Goal: Task Accomplishment & Management: Complete application form

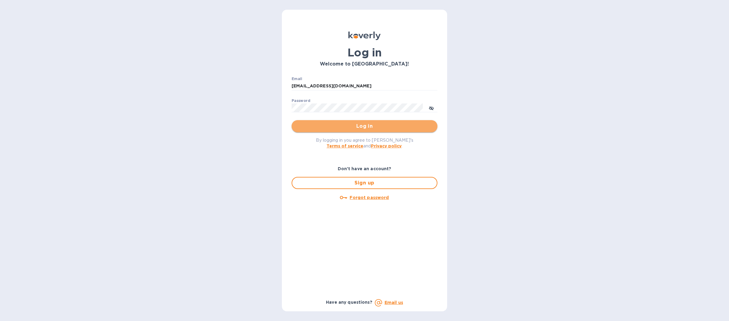
click at [321, 127] on span "Log in" at bounding box center [365, 126] width 136 height 7
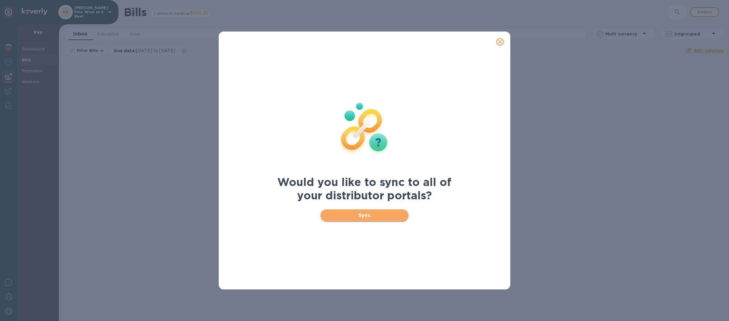
click at [342, 212] on span "Sync" at bounding box center [364, 215] width 79 height 7
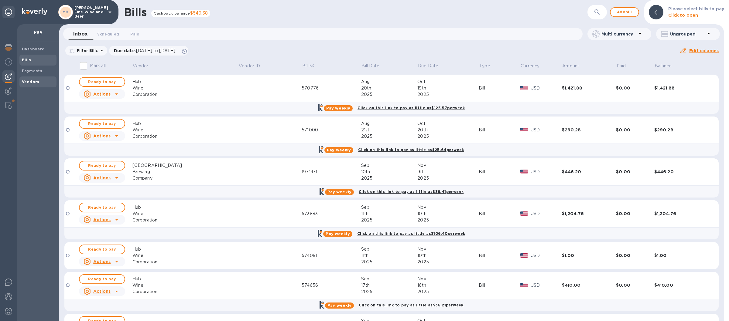
click at [33, 80] on b "Vendors" at bounding box center [31, 82] width 18 height 5
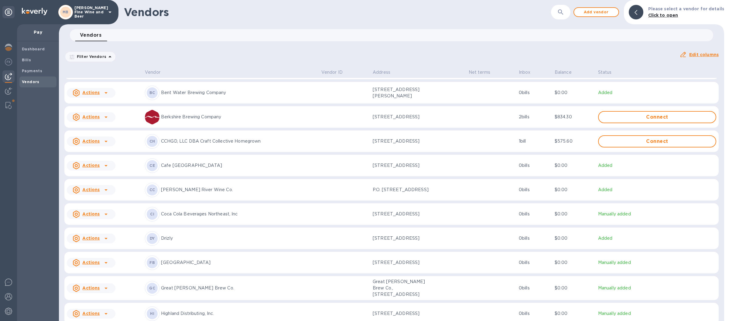
scroll to position [142, 0]
click at [204, 144] on p "CCHGD, LLC DBA Craft Collective Homegrown" at bounding box center [239, 141] width 156 height 6
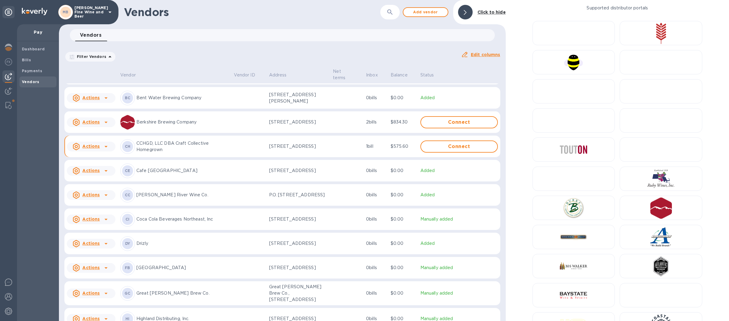
scroll to position [149, 0]
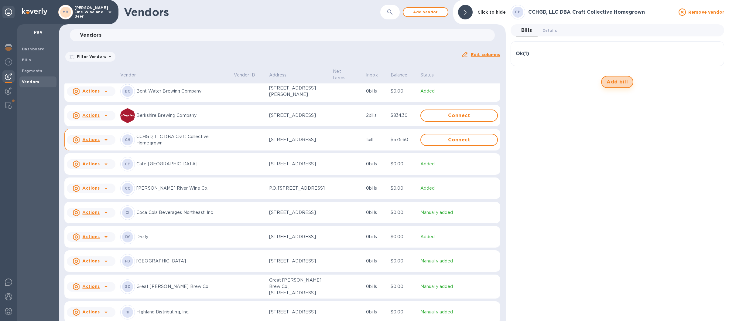
click at [621, 81] on span "Add bill" at bounding box center [617, 81] width 21 height 7
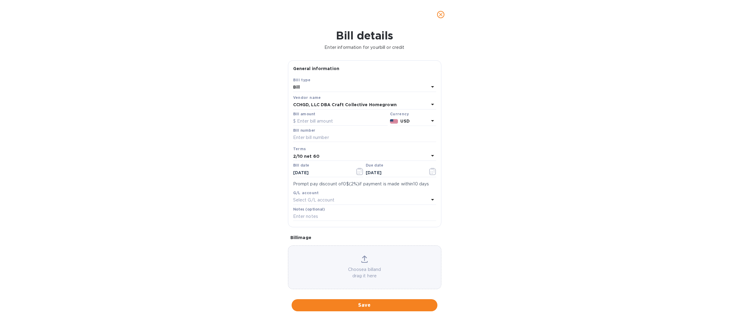
type input "[DATE]"
drag, startPoint x: 311, startPoint y: 121, endPoint x: 313, endPoint y: 123, distance: 3.3
click at [310, 122] on input "text" at bounding box center [340, 121] width 94 height 9
type input "572.20"
click at [309, 139] on input "text" at bounding box center [364, 137] width 143 height 9
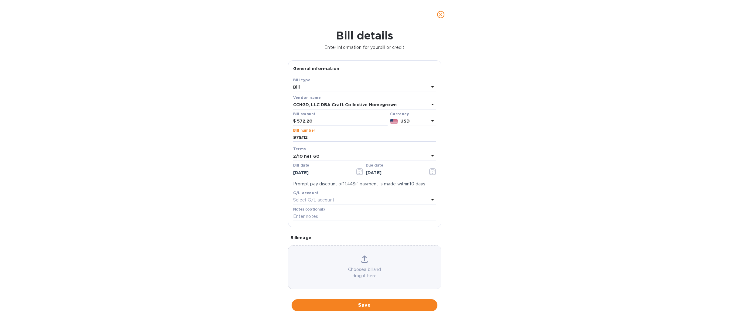
type input "978112"
click at [429, 156] on icon at bounding box center [432, 155] width 7 height 7
click at [324, 191] on p "Net 30" at bounding box center [362, 191] width 129 height 6
type input "[DATE]"
click at [341, 305] on span "Save" at bounding box center [365, 305] width 136 height 7
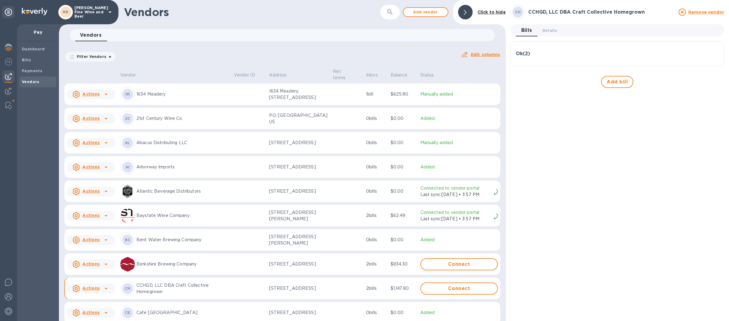
click at [108, 12] on icon at bounding box center [109, 12] width 7 height 7
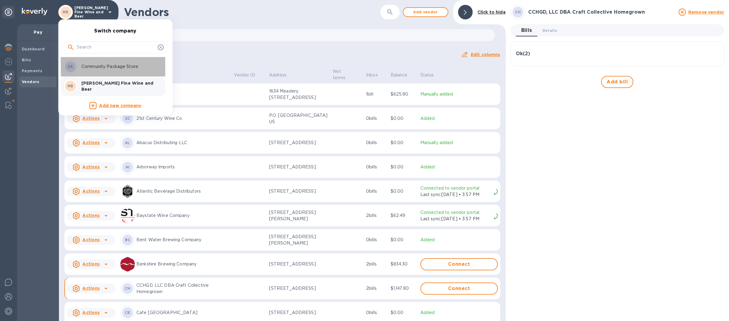
click at [104, 67] on p "Community Package Store" at bounding box center [119, 67] width 77 height 6
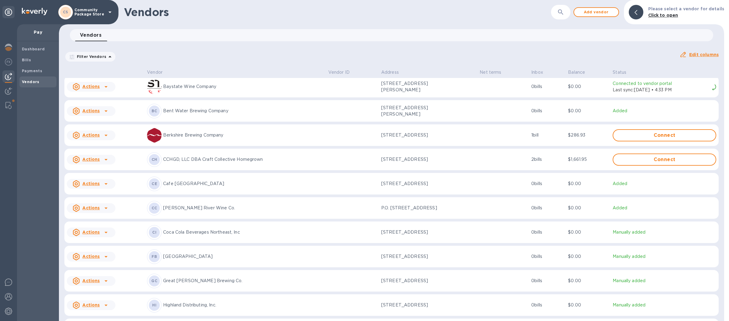
scroll to position [142, 0]
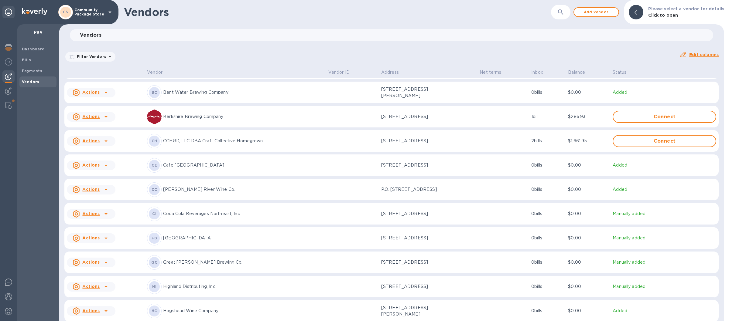
click at [214, 144] on p "CCHGD, LLC DBA Craft Collective Homegrown" at bounding box center [243, 141] width 160 height 6
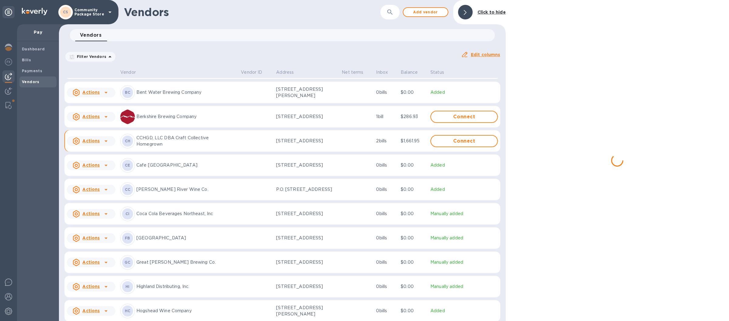
scroll to position [152, 0]
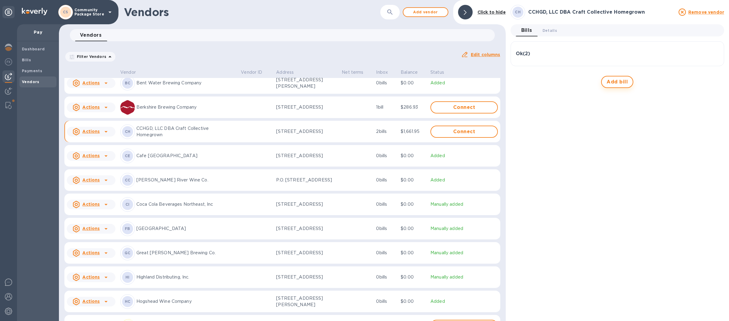
click at [610, 82] on span "Add bill" at bounding box center [617, 81] width 21 height 7
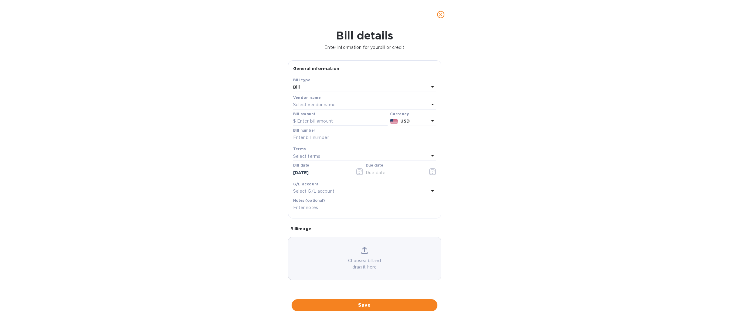
type input "[DATE]"
click at [309, 122] on input "text" at bounding box center [340, 121] width 94 height 9
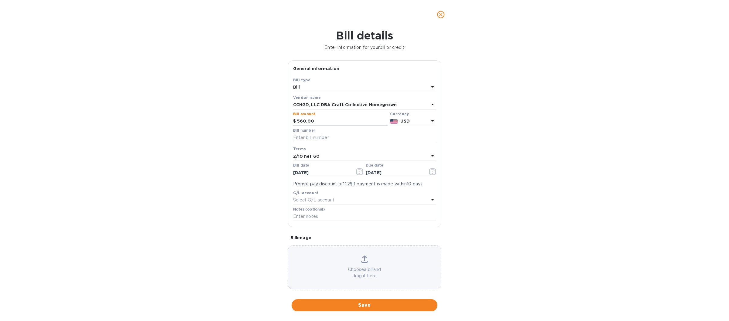
type input "560.00"
click at [429, 156] on icon at bounding box center [432, 155] width 7 height 7
click at [320, 192] on p "Net 30" at bounding box center [362, 191] width 129 height 6
type input "[DATE]"
click at [335, 301] on button "Save" at bounding box center [365, 306] width 146 height 12
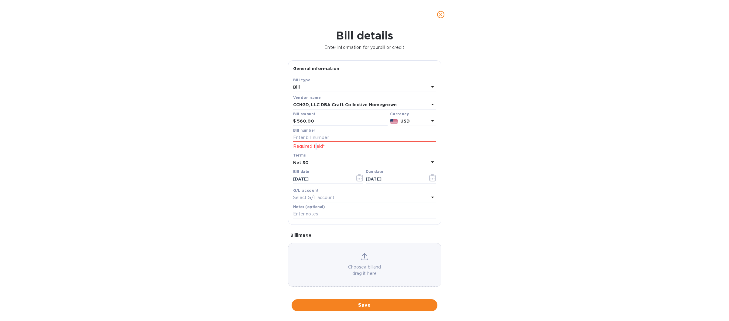
click at [316, 148] on p "Required field*" at bounding box center [364, 146] width 143 height 6
click at [308, 137] on input "text" at bounding box center [364, 137] width 143 height 9
type input "978156"
click at [362, 303] on span "Save" at bounding box center [365, 305] width 136 height 7
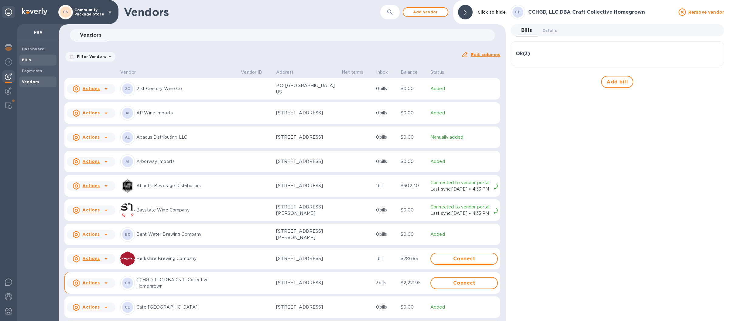
click at [25, 58] on b "Bills" at bounding box center [26, 60] width 9 height 5
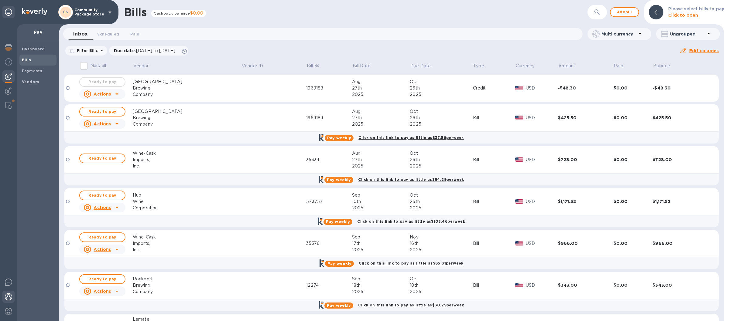
click at [11, 296] on img at bounding box center [8, 297] width 7 height 7
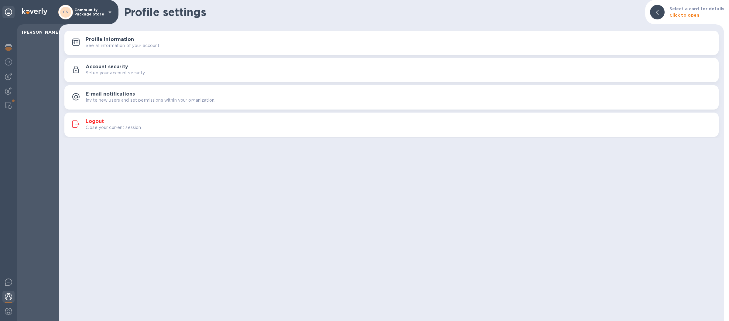
click at [216, 127] on div "Close your current session." at bounding box center [400, 128] width 628 height 6
